Goal: Navigation & Orientation: Find specific page/section

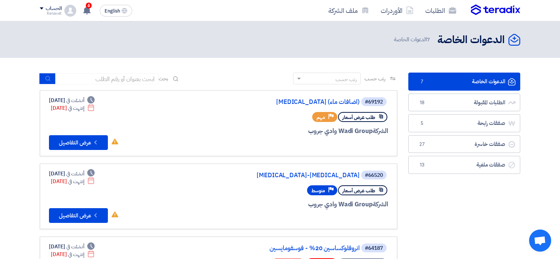
click at [438, 120] on link "صفقات رابحة صفقات رابحة 5" at bounding box center [465, 123] width 112 height 18
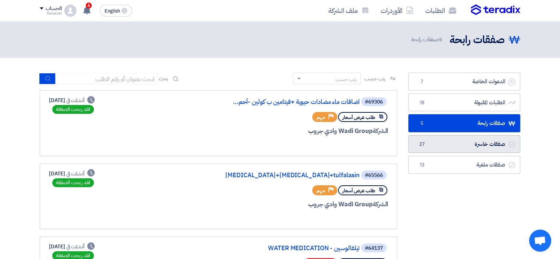
click at [477, 140] on link "صفقات خاسرة صفقات خاسرة 27" at bounding box center [465, 144] width 112 height 18
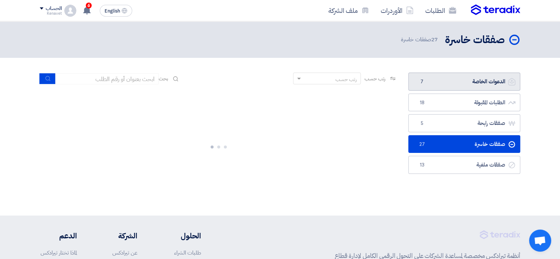
click at [480, 82] on link "الدعوات الخاصة الدعوات الخاصة 7" at bounding box center [465, 82] width 112 height 18
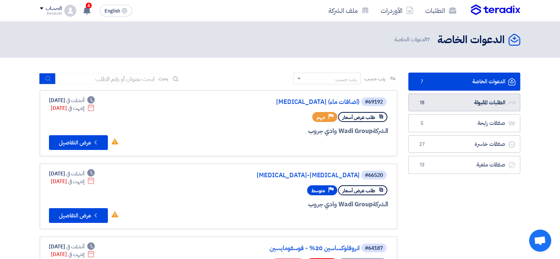
click at [483, 107] on link "الطلبات المقبولة الطلبات المقبولة 18" at bounding box center [465, 103] width 112 height 18
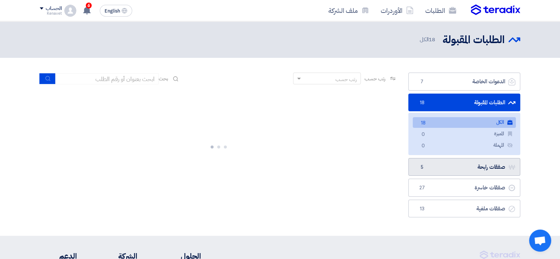
click at [469, 166] on link "صفقات رابحة صفقات رابحة 5" at bounding box center [465, 167] width 112 height 18
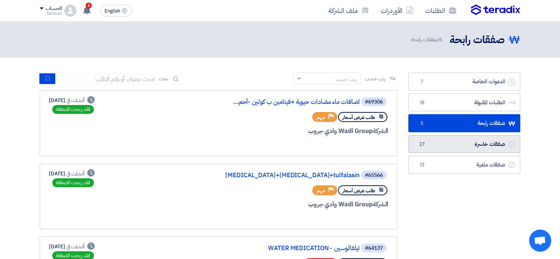
click at [471, 150] on link "صفقات خاسرة صفقات خاسرة 27" at bounding box center [465, 144] width 112 height 18
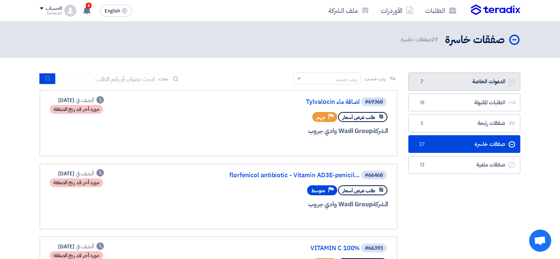
click at [473, 78] on link "الدعوات الخاصة الدعوات الخاصة 7" at bounding box center [465, 82] width 112 height 18
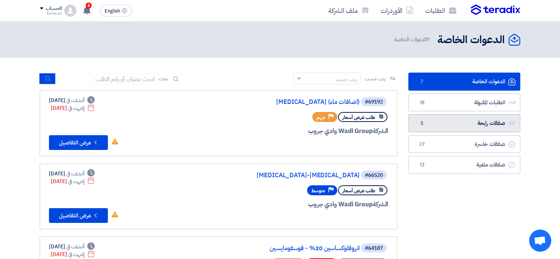
click at [442, 122] on link "صفقات رابحة صفقات رابحة 5" at bounding box center [465, 123] width 112 height 18
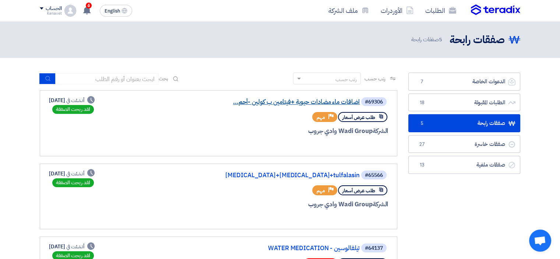
click at [326, 99] on link "اضافات ماء مضادات حيوية +فيتامين ب كولين -أحم..." at bounding box center [286, 102] width 147 height 7
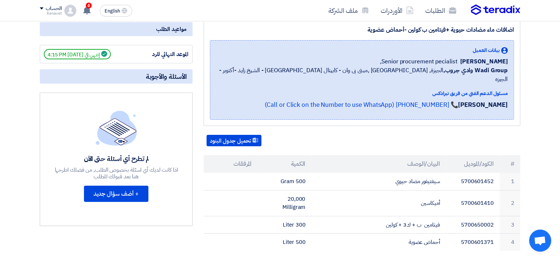
scroll to position [37, 0]
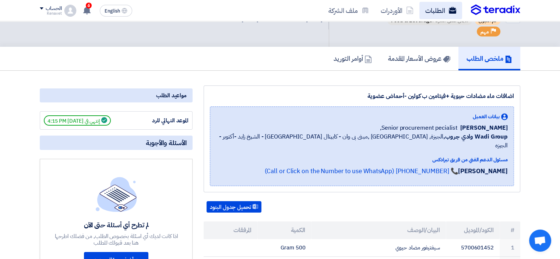
click at [444, 14] on link "الطلبات" at bounding box center [441, 10] width 43 height 17
